Goal: Information Seeking & Learning: Learn about a topic

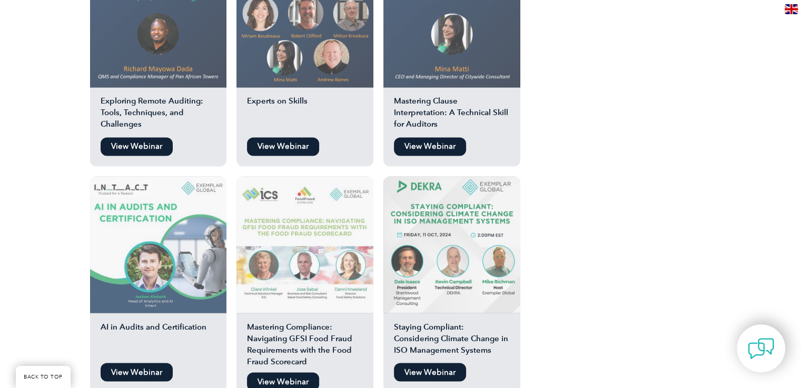
scroll to position [2000, 0]
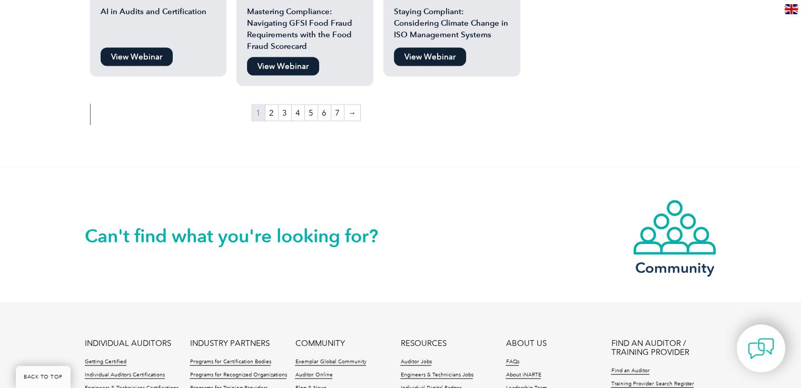
click at [305, 227] on h2 "Can't find what you're looking for?" at bounding box center [243, 235] width 316 height 17
click at [416, 224] on div "Can't find what you're looking for? Community" at bounding box center [401, 234] width 632 height 135
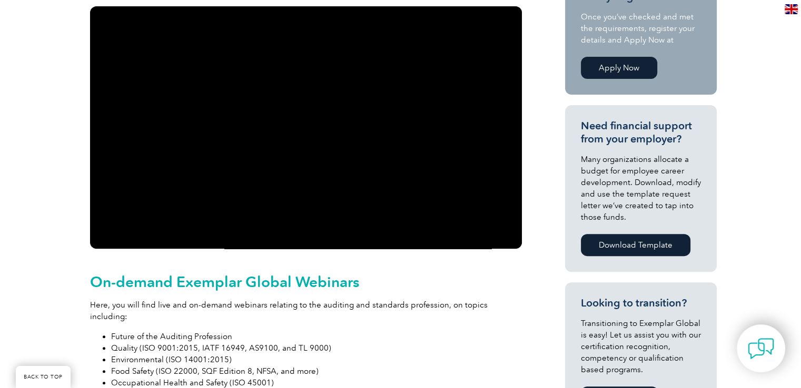
scroll to position [0, 0]
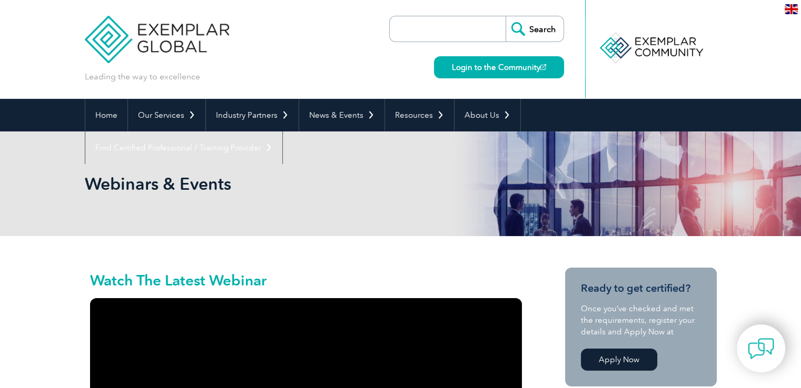
click at [474, 30] on input "search" at bounding box center [450, 28] width 111 height 25
paste input "the debut of our brand-new online community—a space for conformity assessment p…"
type input "the debut of our brand-new online community—a space for conformity assessment p…"
click at [505, 16] on input "Search" at bounding box center [534, 28] width 58 height 25
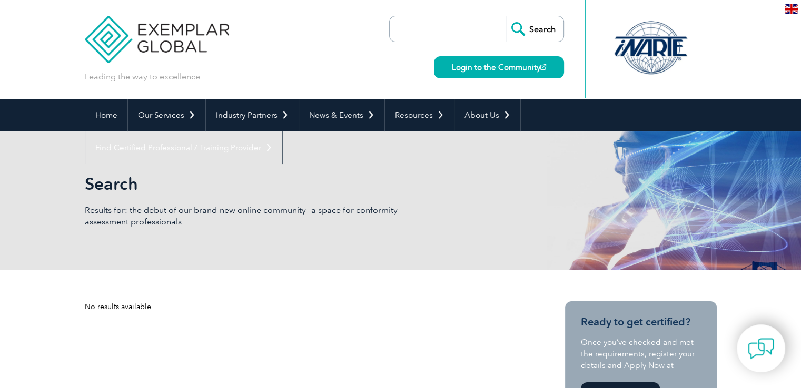
click at [440, 25] on input "search" at bounding box center [450, 28] width 111 height 25
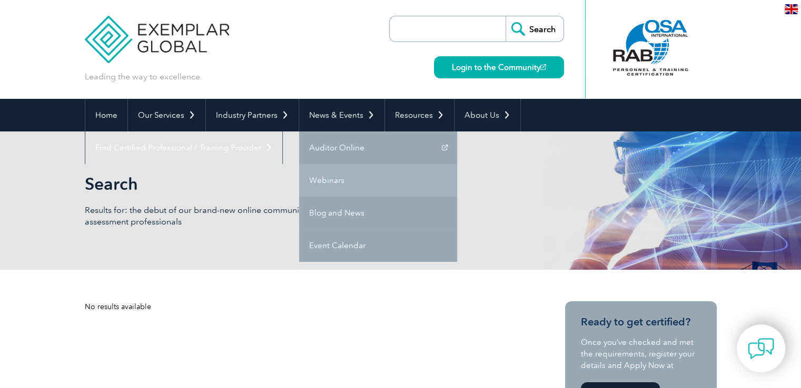
click at [352, 182] on link "Webinars" at bounding box center [378, 180] width 158 height 33
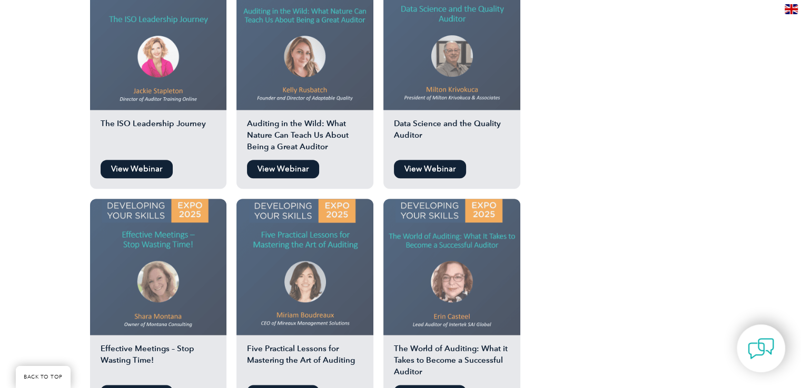
scroll to position [1105, 0]
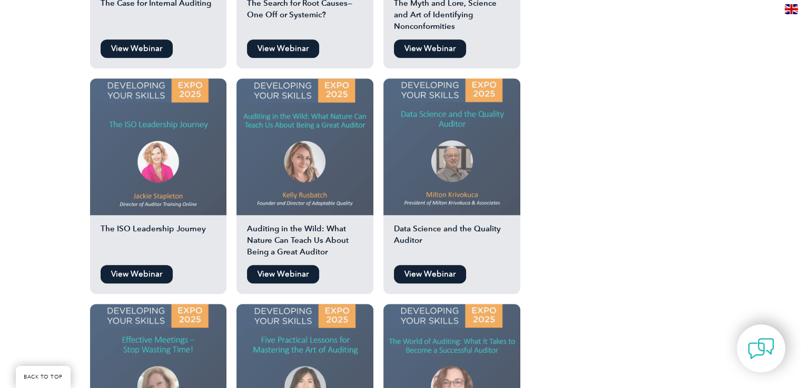
click at [147, 265] on link "View Webinar" at bounding box center [137, 274] width 72 height 18
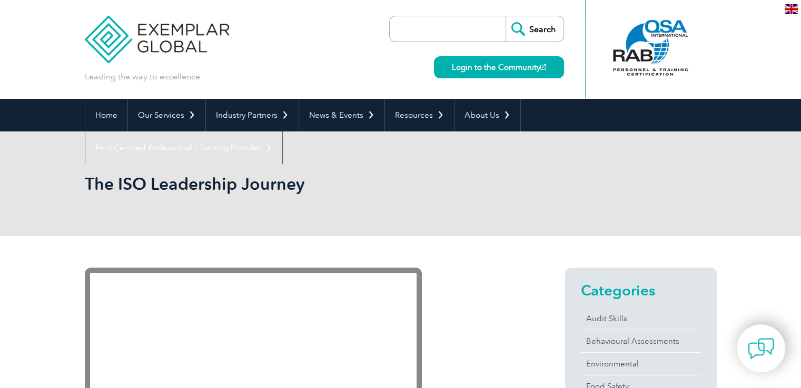
click at [417, 27] on input "search" at bounding box center [450, 28] width 111 height 25
paste input "the Exemplar Global Community."
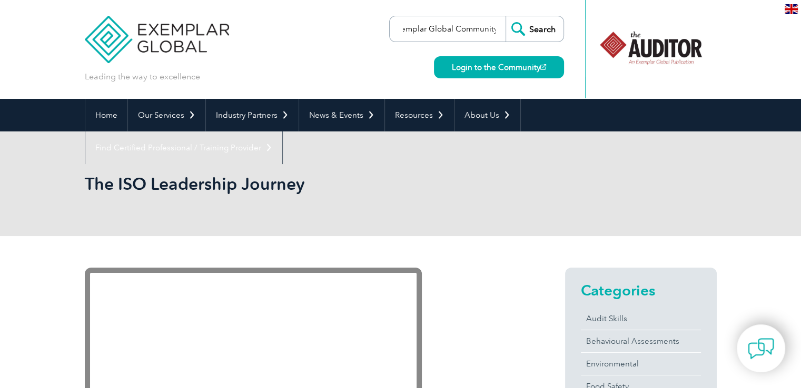
type input "the Exemplar Global Community"
click at [524, 27] on input "Search" at bounding box center [534, 28] width 58 height 25
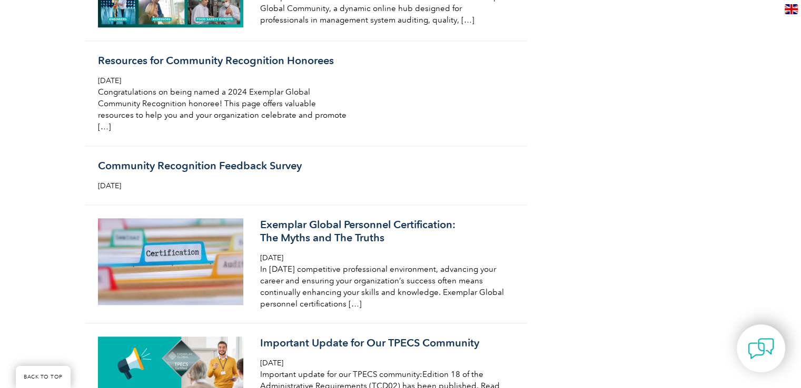
scroll to position [895, 0]
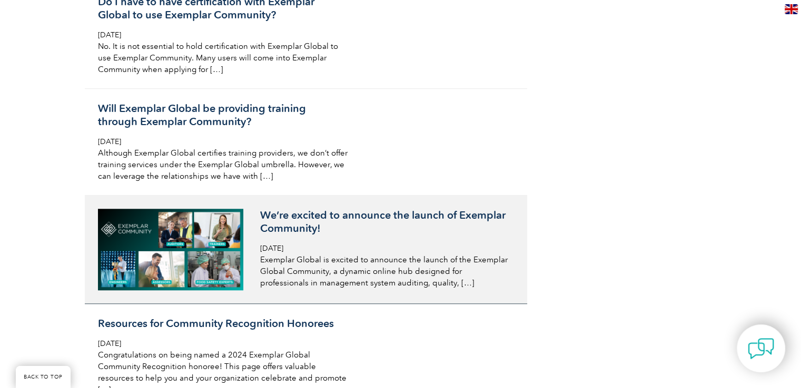
click at [318, 235] on h3 "We’re excited to announce the launch of Exemplar Community!" at bounding box center [385, 222] width 250 height 26
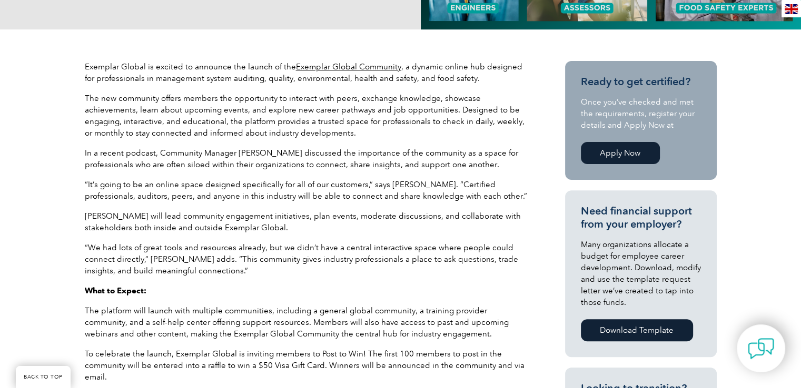
scroll to position [211, 0]
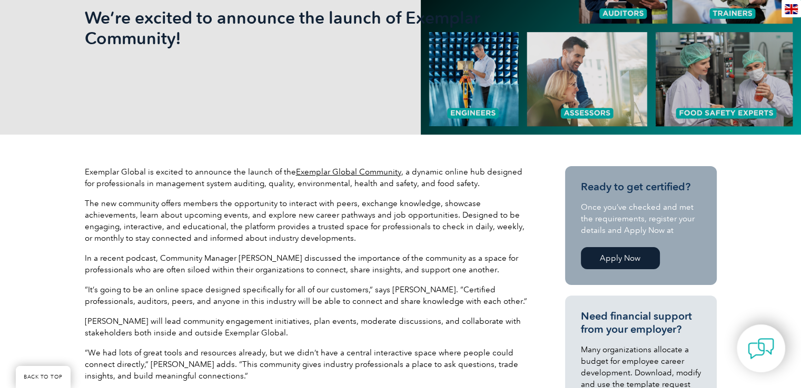
click at [381, 172] on link "Exemplar Global Community" at bounding box center [348, 171] width 105 height 9
